Goal: Find specific page/section: Find specific page/section

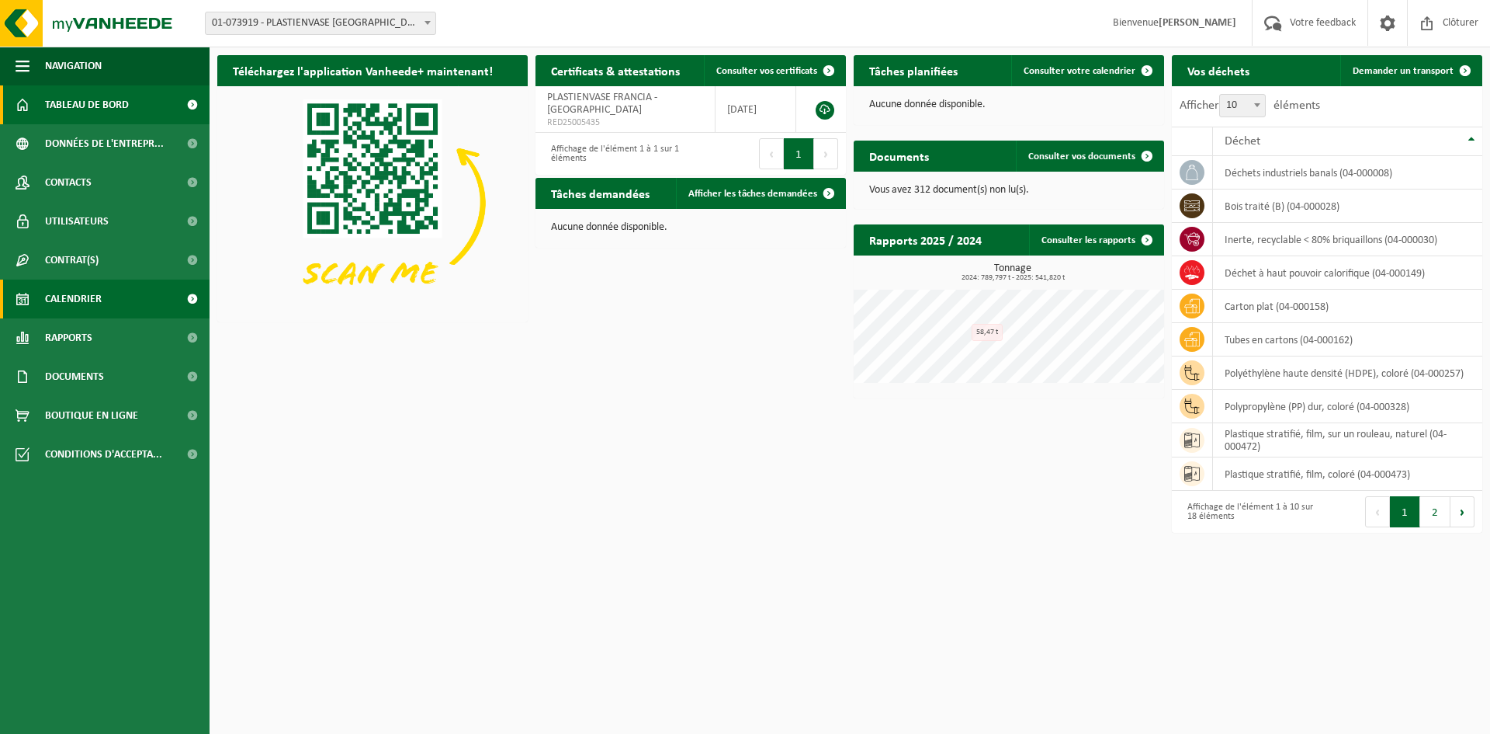
click at [93, 307] on span "Calendrier" at bounding box center [73, 298] width 57 height 39
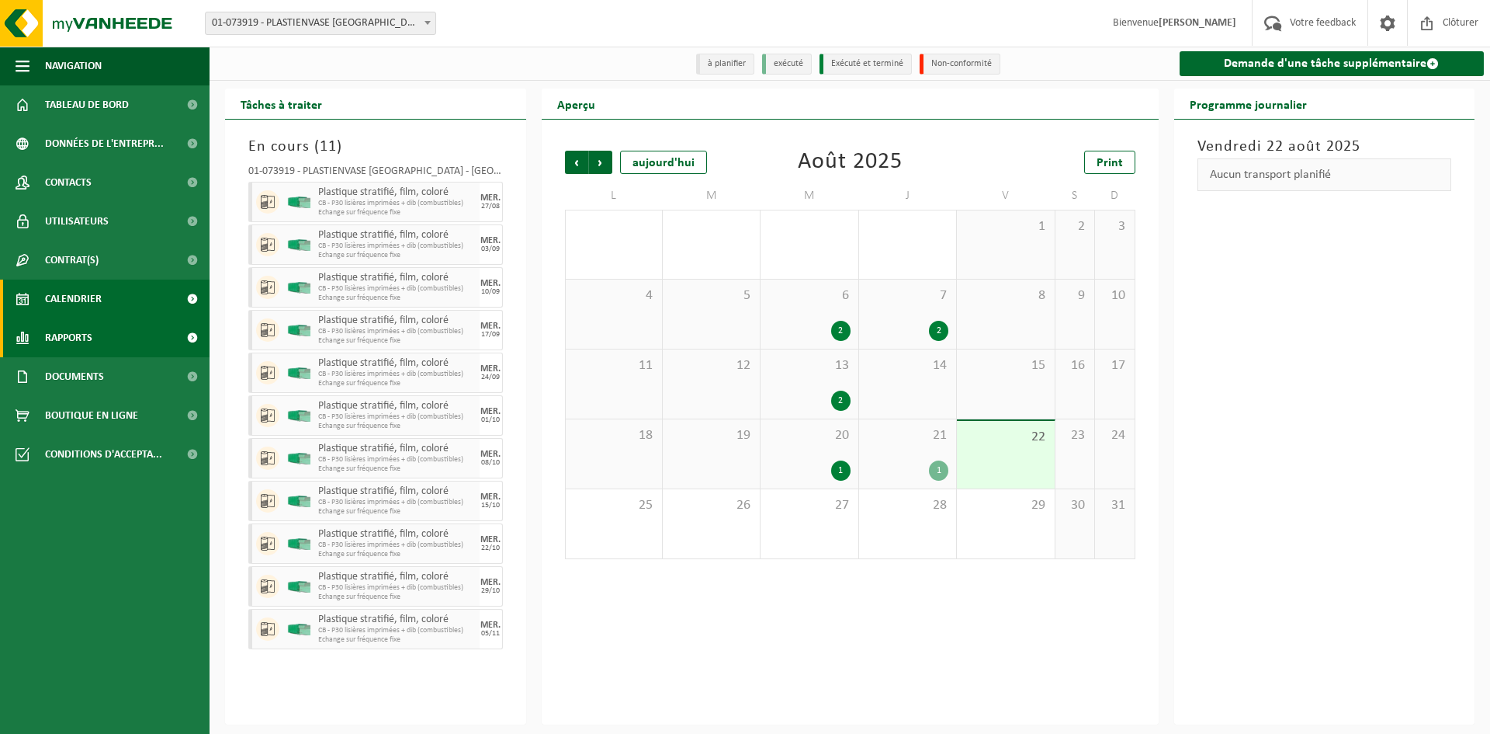
click at [102, 335] on link "Rapports" at bounding box center [105, 337] width 210 height 39
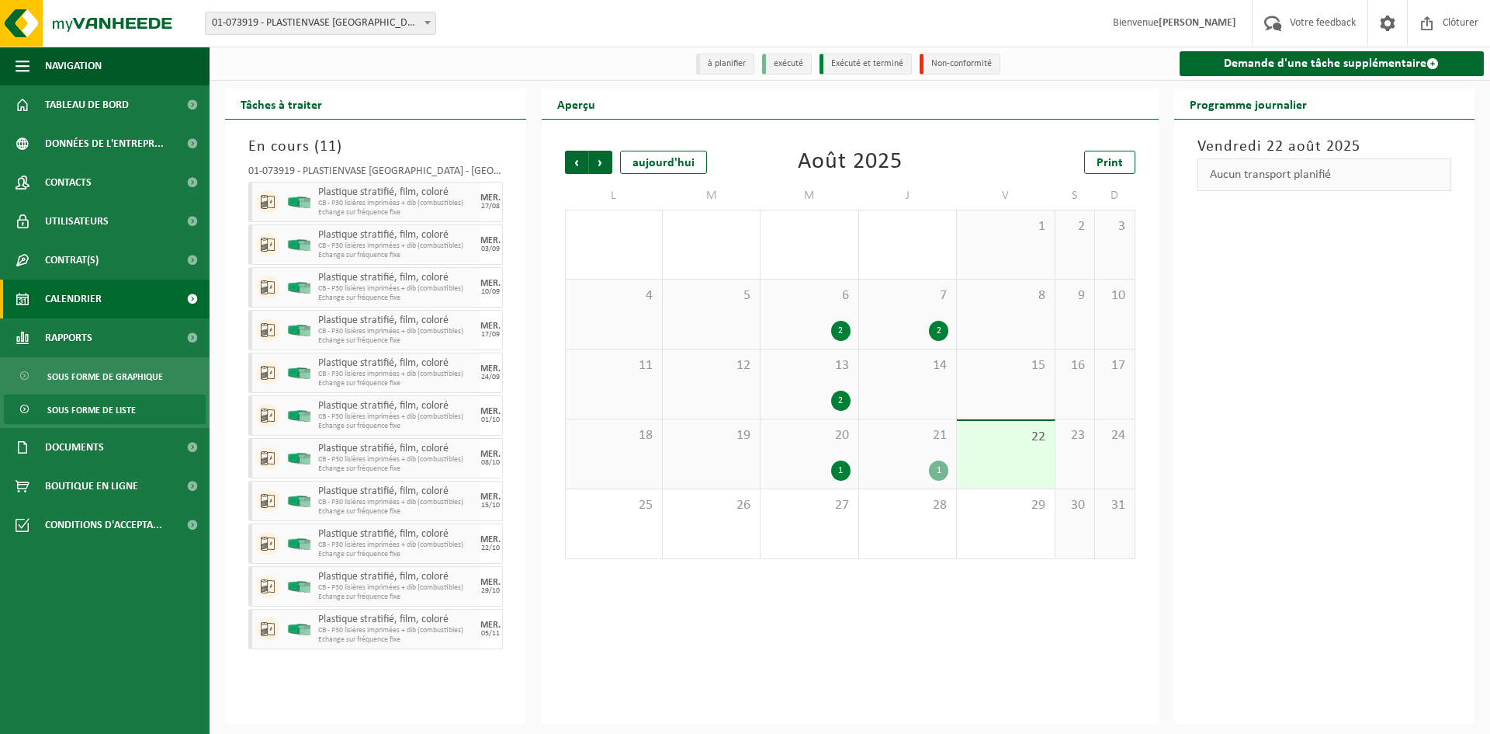
click at [104, 416] on span "Sous forme de liste" at bounding box center [91, 409] width 88 height 29
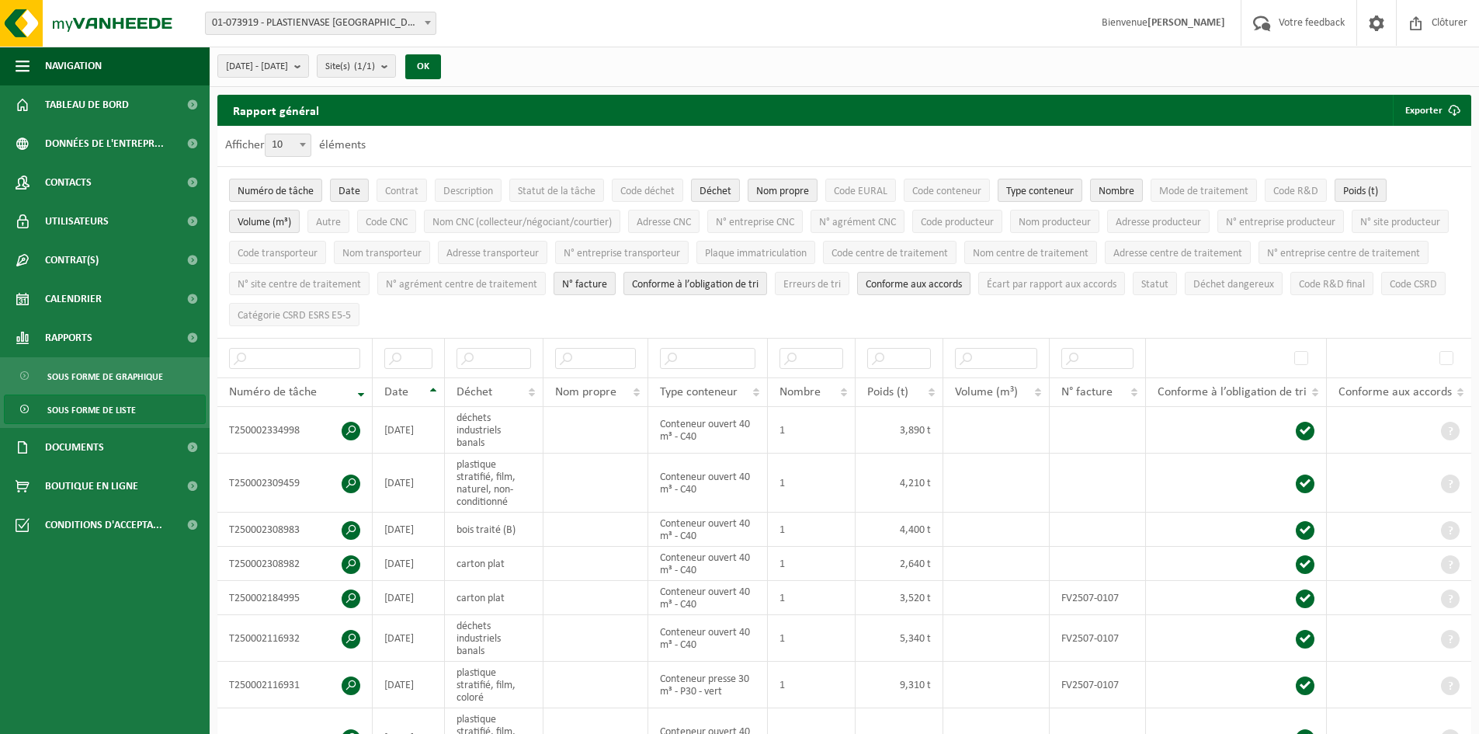
scroll to position [78, 0]
